Goal: Transaction & Acquisition: Book appointment/travel/reservation

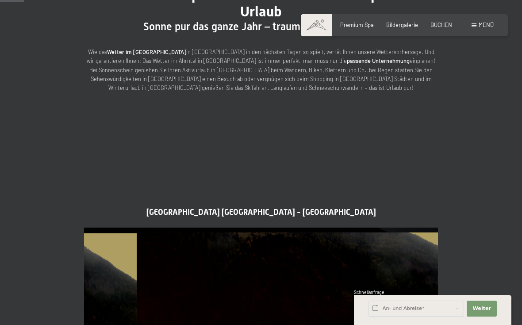
scroll to position [110, 0]
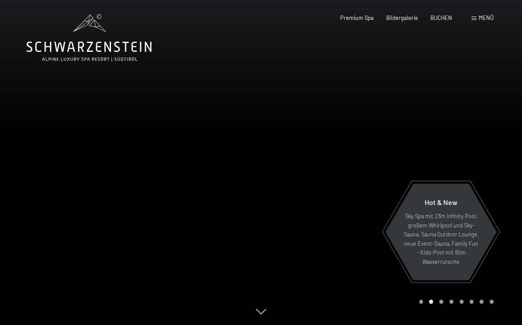
click at [468, 19] on div "Buchen Anfragen Premium Spa Bildergalerie BUCHEN Menü DE IT EN Gutschein Bilder…" at bounding box center [404, 18] width 179 height 8
click at [472, 19] on span at bounding box center [474, 18] width 5 height 4
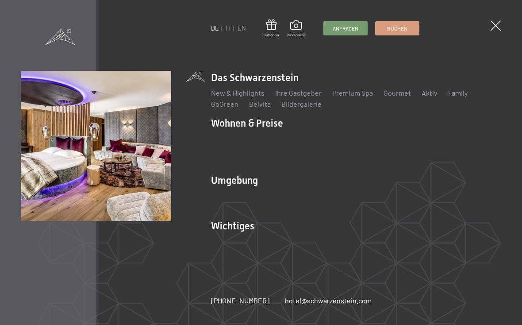
click at [303, 140] on link "Zimmer & Preise" at bounding box center [304, 138] width 51 height 8
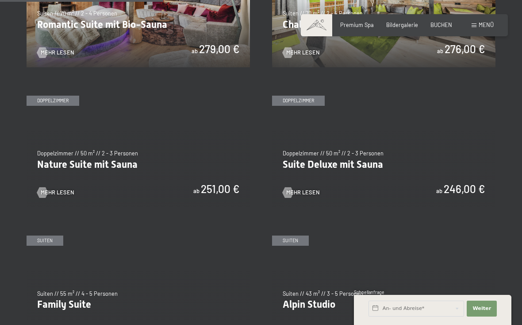
scroll to position [668, 0]
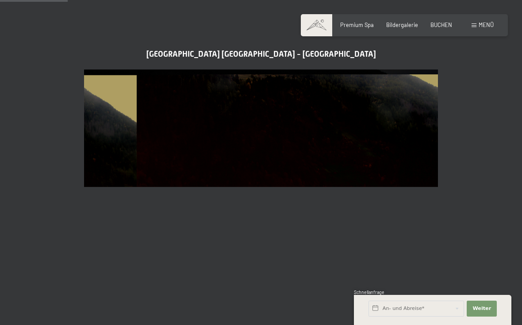
scroll to position [325, 0]
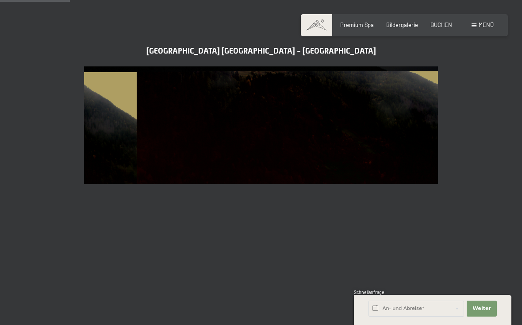
click at [228, 225] on img at bounding box center [261, 165] width 354 height 199
click at [241, 218] on img at bounding box center [261, 165] width 354 height 199
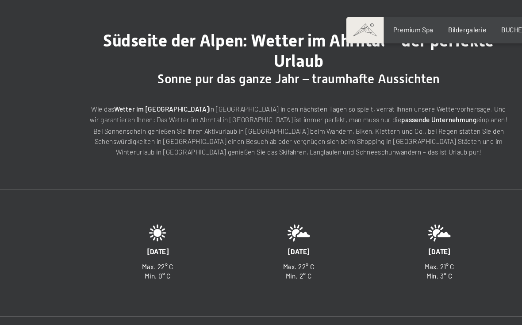
scroll to position [0, 0]
